Goal: Task Accomplishment & Management: Manage account settings

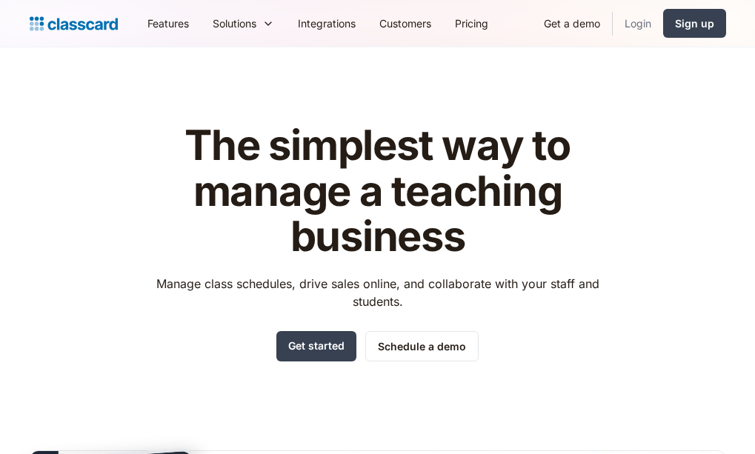
click at [643, 26] on link "Login" at bounding box center [638, 23] width 50 height 33
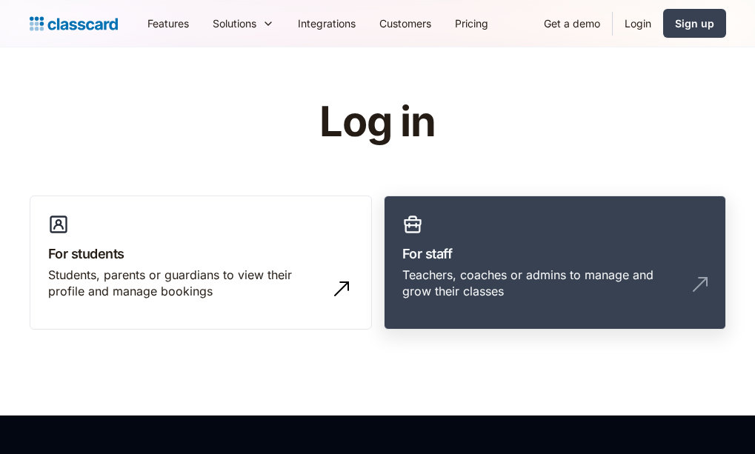
click at [444, 269] on div "Teachers, coaches or admins to manage and grow their classes" at bounding box center [540, 283] width 276 height 33
